Goal: Task Accomplishment & Management: Use online tool/utility

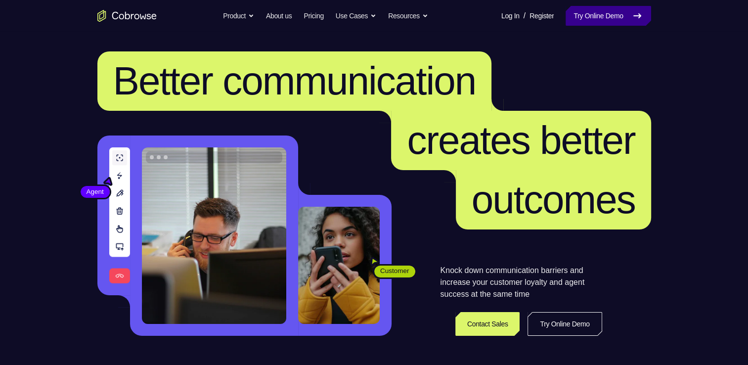
click at [595, 18] on link "Try Online Demo" at bounding box center [607, 16] width 85 height 20
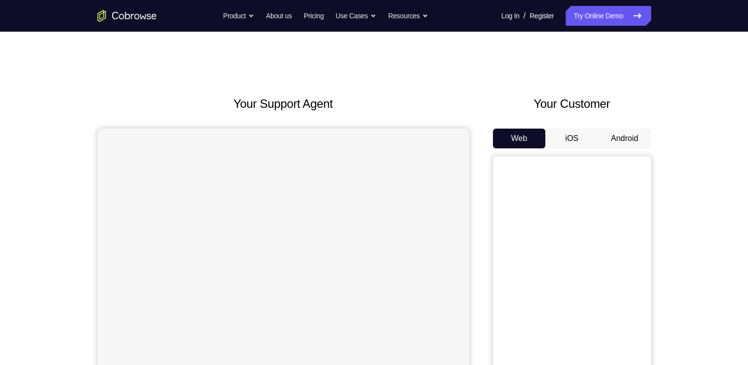
scroll to position [45, 0]
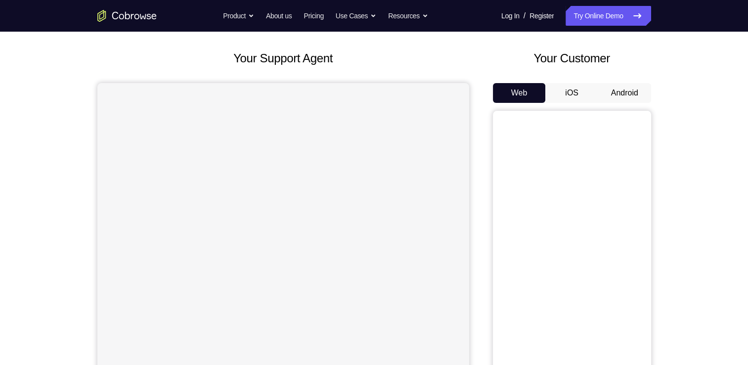
click at [617, 93] on button "Android" at bounding box center [624, 93] width 53 height 20
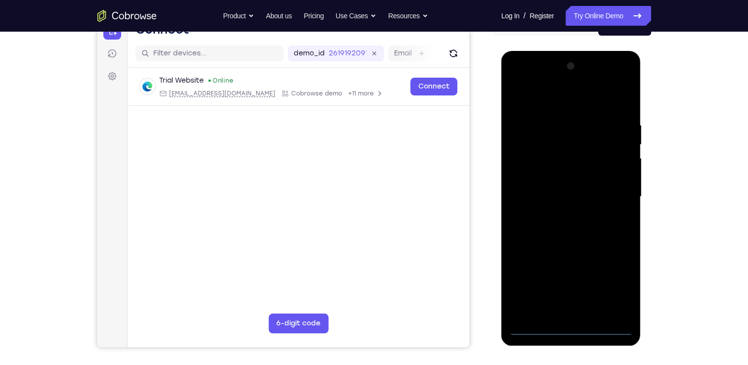
scroll to position [113, 0]
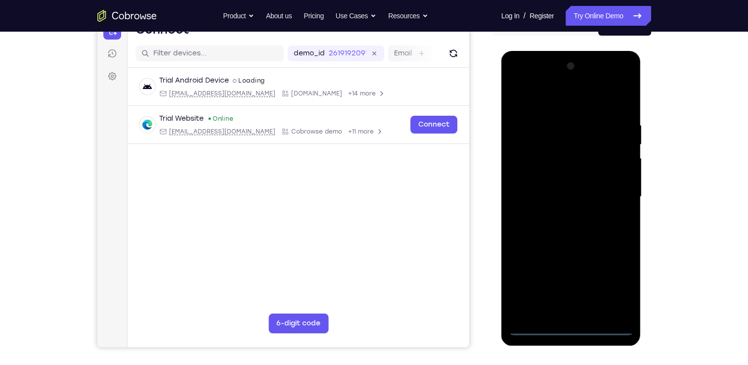
click at [571, 327] on div at bounding box center [571, 196] width 125 height 277
click at [619, 287] on div at bounding box center [571, 196] width 125 height 277
click at [518, 82] on div at bounding box center [571, 196] width 125 height 277
click at [619, 197] on div at bounding box center [571, 196] width 125 height 277
click at [569, 215] on div at bounding box center [571, 196] width 125 height 277
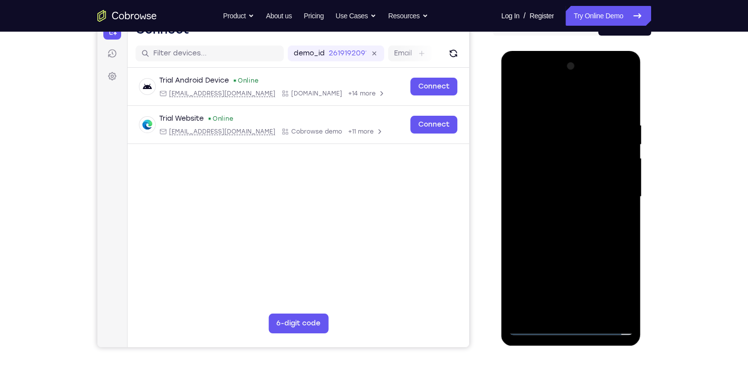
click at [563, 191] on div at bounding box center [571, 196] width 125 height 277
click at [564, 186] on div at bounding box center [571, 196] width 125 height 277
click at [565, 187] on div at bounding box center [571, 196] width 125 height 277
click at [568, 158] on div at bounding box center [571, 196] width 125 height 277
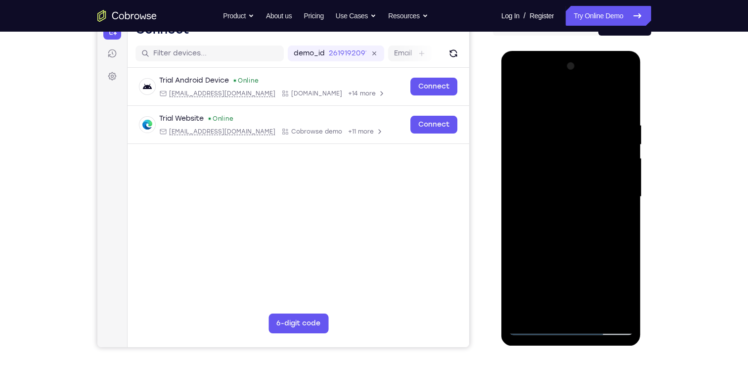
click at [576, 176] on div at bounding box center [571, 196] width 125 height 277
click at [580, 212] on div at bounding box center [571, 196] width 125 height 277
click at [582, 152] on div at bounding box center [571, 196] width 125 height 277
click at [573, 239] on div at bounding box center [571, 196] width 125 height 277
click at [599, 169] on div at bounding box center [571, 196] width 125 height 277
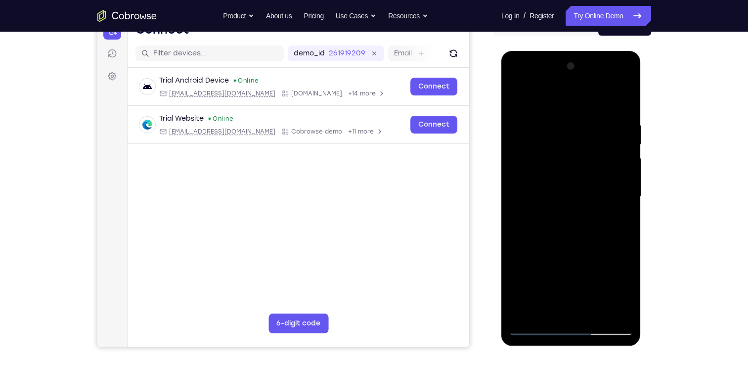
click at [572, 157] on div at bounding box center [571, 196] width 125 height 277
click at [572, 150] on div at bounding box center [571, 196] width 125 height 277
click at [568, 196] on div at bounding box center [571, 196] width 125 height 277
click at [550, 160] on div at bounding box center [571, 196] width 125 height 277
click at [516, 99] on div at bounding box center [571, 196] width 125 height 277
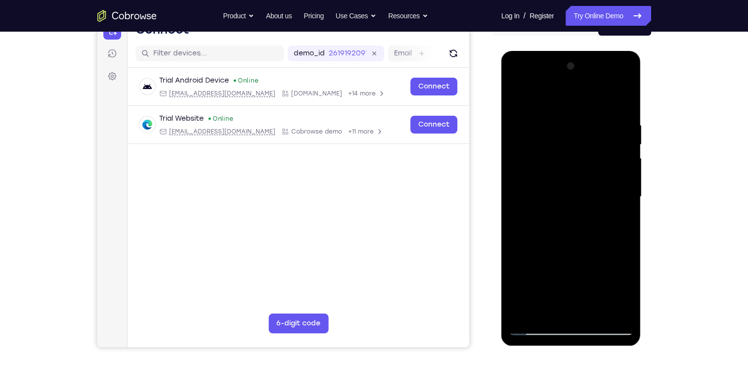
click at [512, 100] on div at bounding box center [571, 196] width 125 height 277
click at [558, 205] on div at bounding box center [571, 196] width 125 height 277
click at [571, 175] on div at bounding box center [571, 196] width 125 height 277
click at [619, 177] on div at bounding box center [571, 196] width 125 height 277
click at [620, 176] on div at bounding box center [571, 196] width 125 height 277
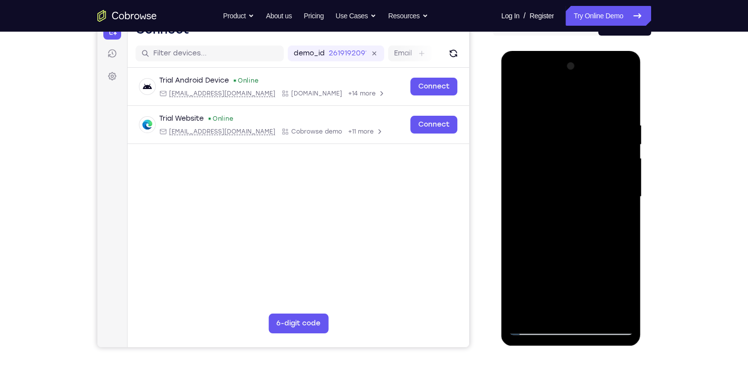
click at [620, 176] on div at bounding box center [571, 196] width 125 height 277
click at [574, 181] on div at bounding box center [571, 196] width 125 height 277
click at [576, 175] on div at bounding box center [571, 196] width 125 height 277
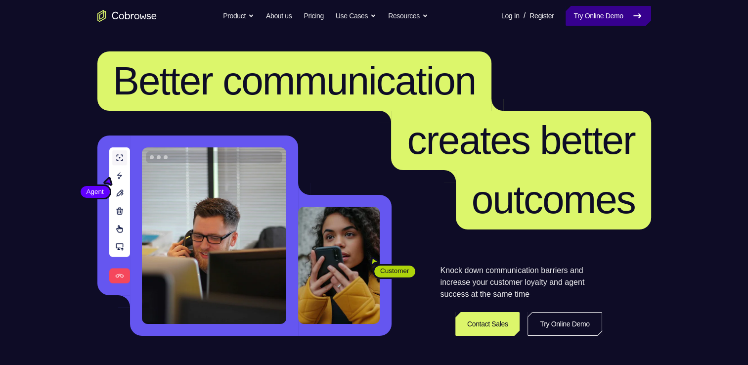
click at [606, 22] on link "Try Online Demo" at bounding box center [607, 16] width 85 height 20
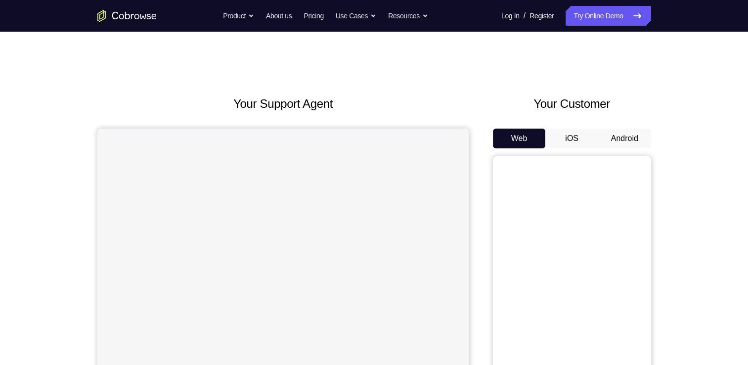
click at [620, 133] on button "Android" at bounding box center [624, 138] width 53 height 20
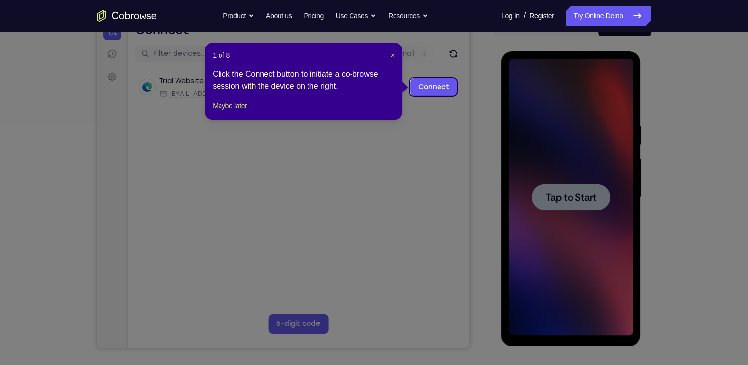
click at [588, 196] on span "Tap to Start" at bounding box center [571, 197] width 50 height 10
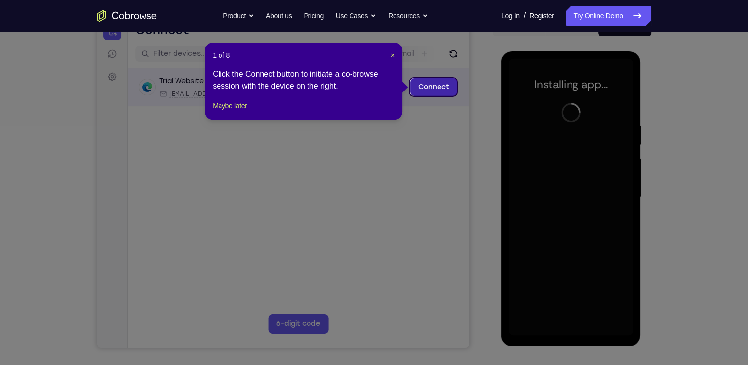
click at [442, 87] on link "Connect" at bounding box center [433, 87] width 47 height 18
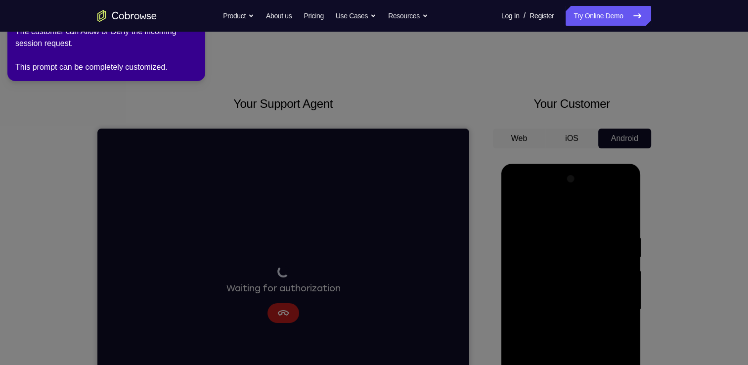
click at [398, 147] on icon at bounding box center [375, 180] width 759 height 369
click at [196, 41] on div "The customer can Allow or Deny the incoming session request. This prompt can be…" at bounding box center [106, 49] width 182 height 47
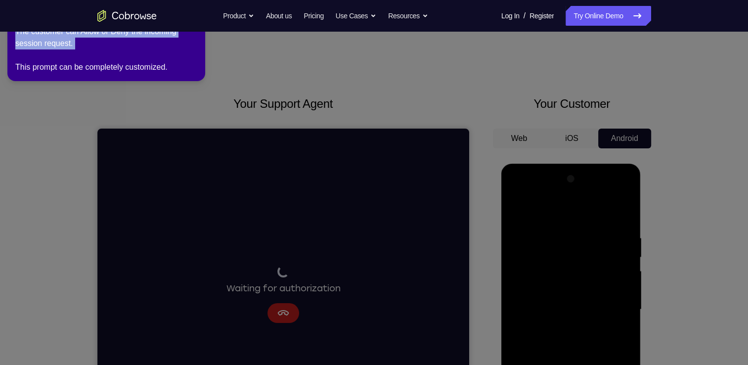
click at [196, 41] on div "The customer can Allow or Deny the incoming session request. This prompt can be…" at bounding box center [106, 49] width 182 height 47
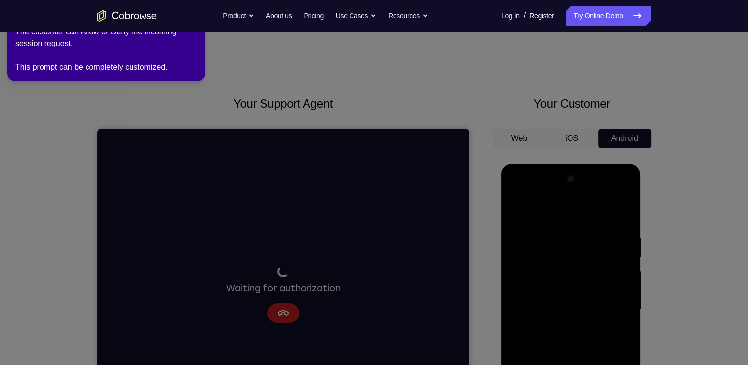
drag, startPoint x: 196, startPoint y: 41, endPoint x: 237, endPoint y: 110, distance: 80.4
click at [237, 110] on icon at bounding box center [375, 180] width 759 height 369
click at [634, 154] on icon at bounding box center [375, 180] width 759 height 369
click at [693, 187] on icon at bounding box center [375, 180] width 759 height 369
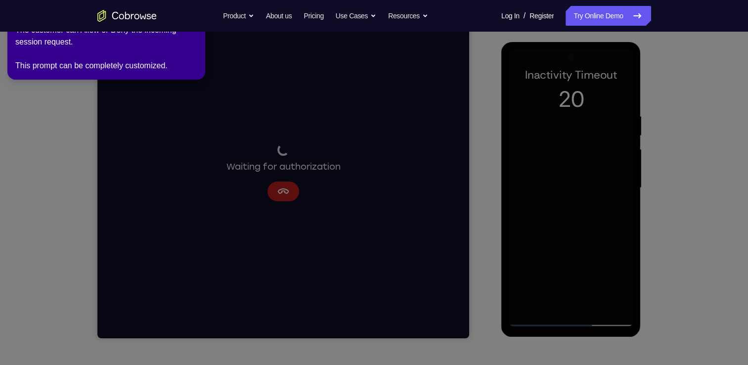
scroll to position [123, 0]
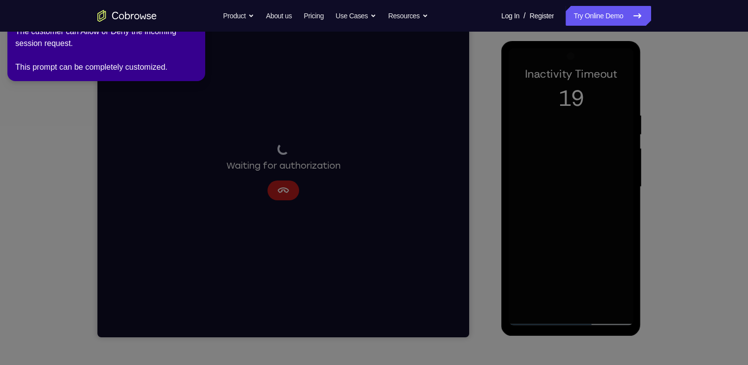
click at [609, 235] on icon at bounding box center [375, 180] width 759 height 369
click at [541, 317] on icon at bounding box center [375, 180] width 759 height 369
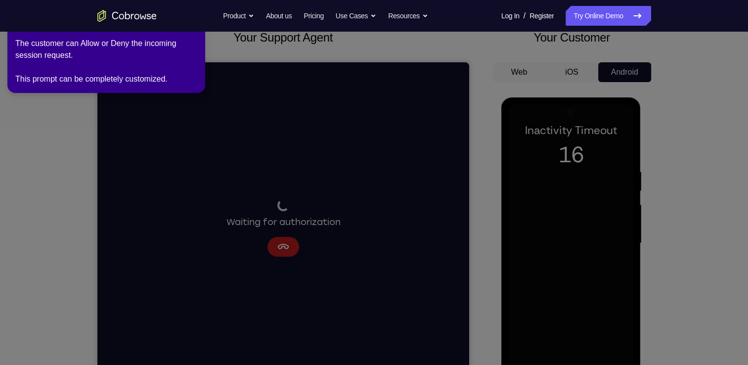
scroll to position [63, 0]
